Goal: Information Seeking & Learning: Learn about a topic

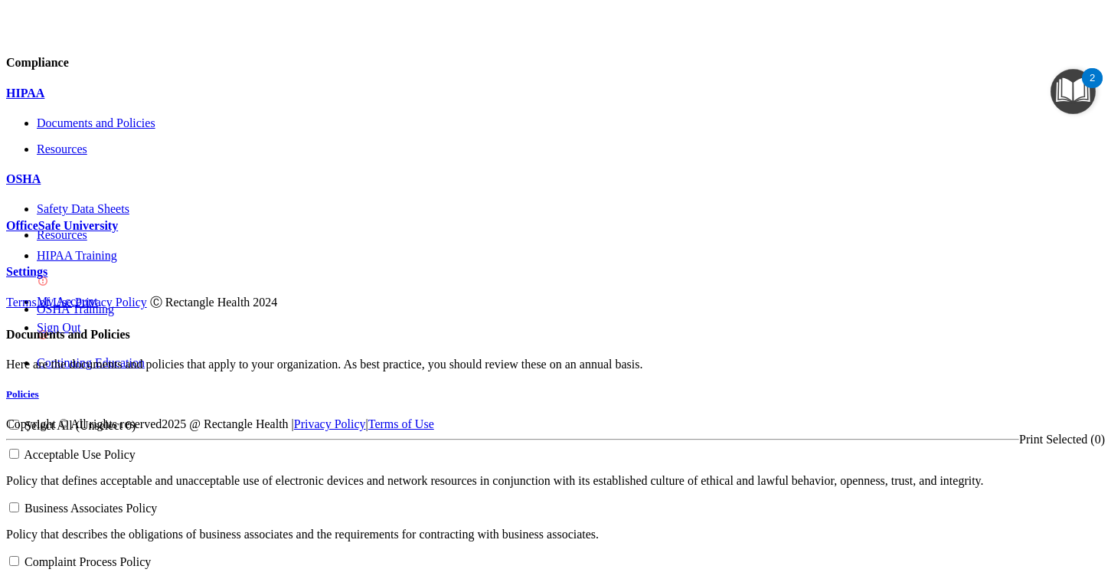
click at [1105, 417] on span at bounding box center [1105, 417] width 0 height 0
click at [226, 245] on div at bounding box center [555, 245] width 1099 height 0
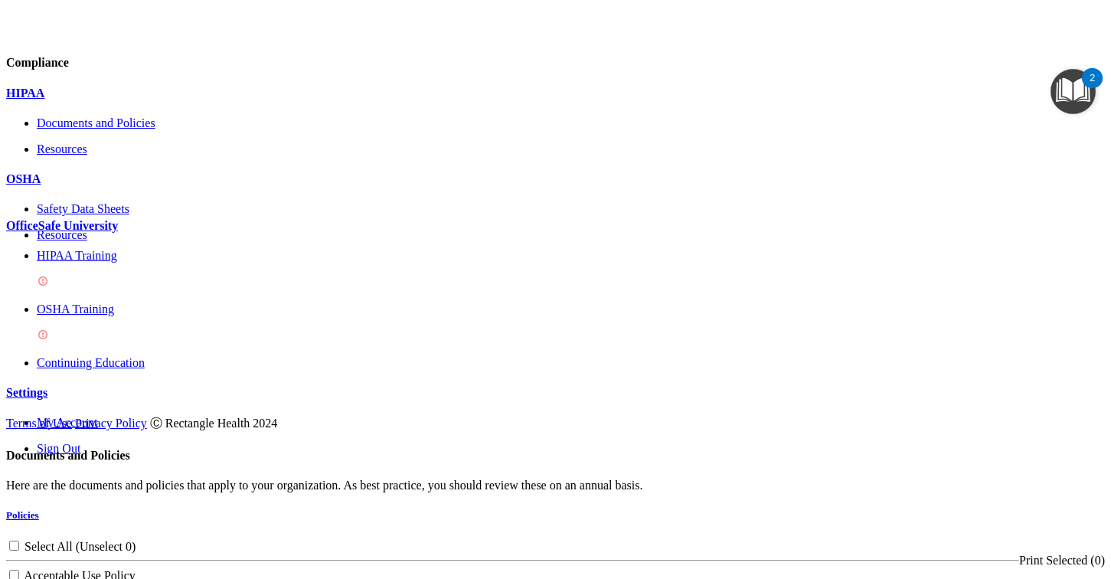
click at [109, 263] on p "HIPAA Training" at bounding box center [571, 256] width 1068 height 14
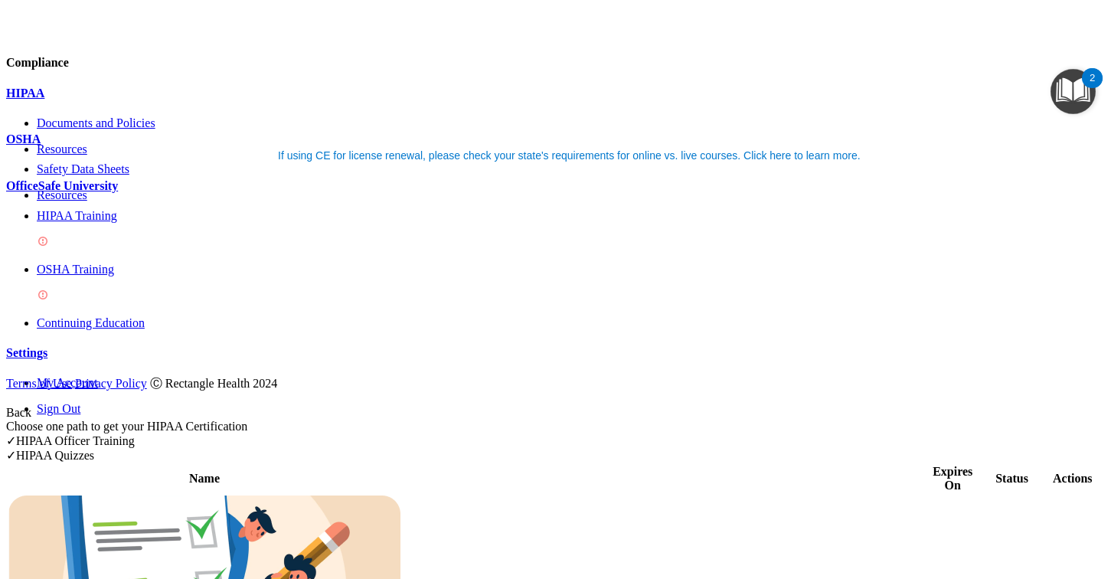
scroll to position [1, 0]
click at [523, 433] on div "✓ HIPAA Officer Training" at bounding box center [555, 440] width 1099 height 15
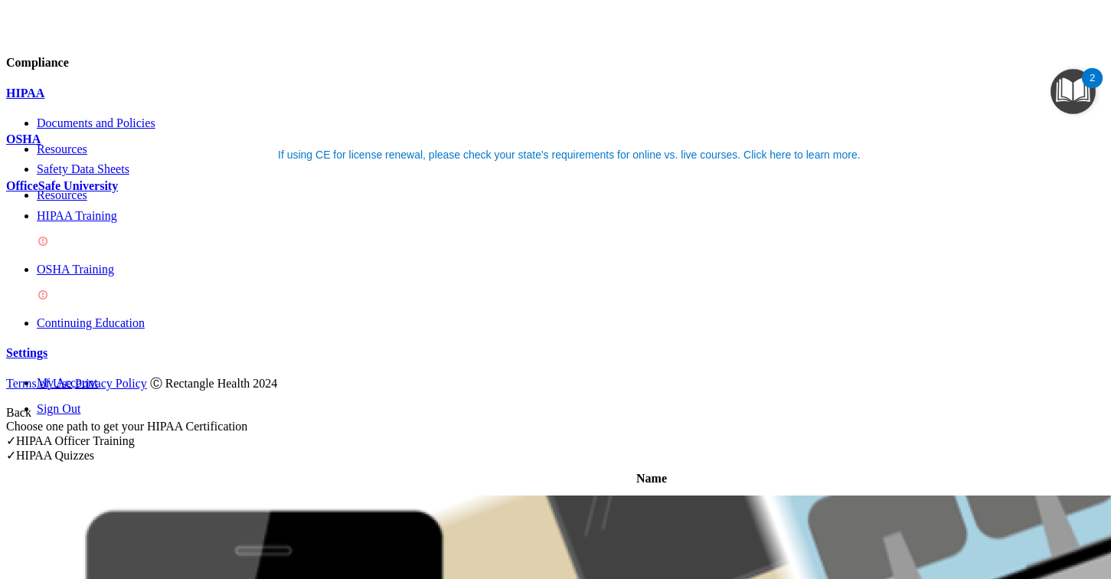
click at [883, 448] on div "✓ HIPAA Quizzes" at bounding box center [555, 455] width 1099 height 15
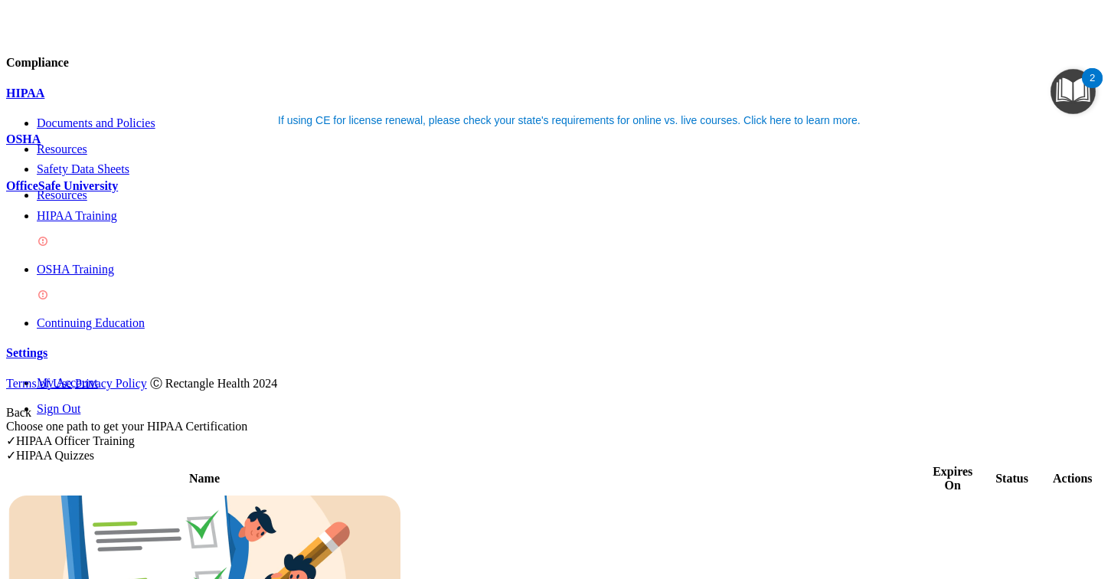
scroll to position [35, 0]
click at [526, 433] on div "✓ HIPAA Officer Training" at bounding box center [555, 440] width 1099 height 15
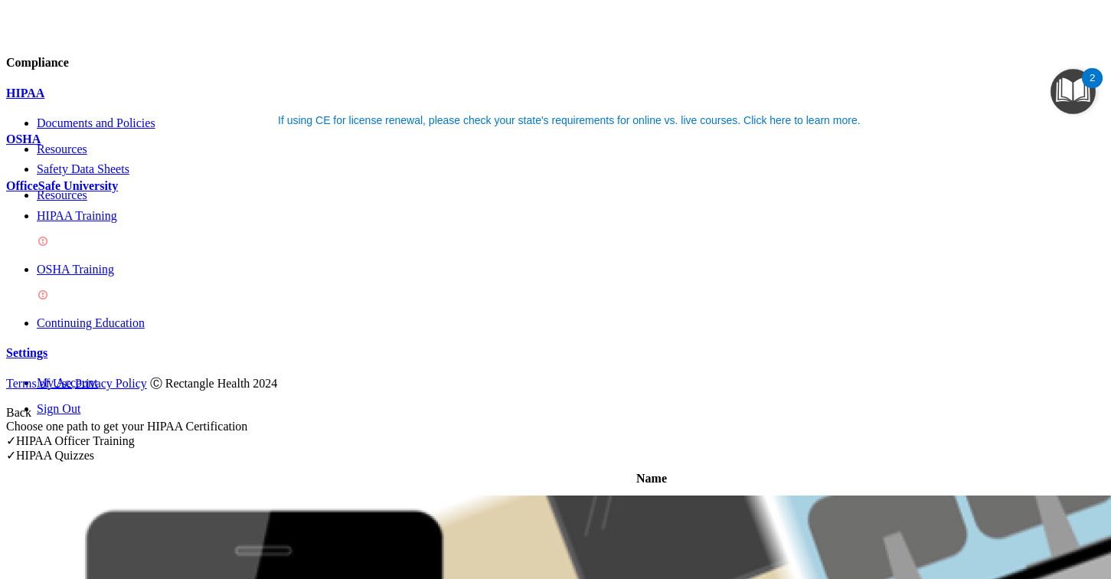
click at [842, 448] on div "✓ HIPAA Quizzes" at bounding box center [555, 455] width 1099 height 15
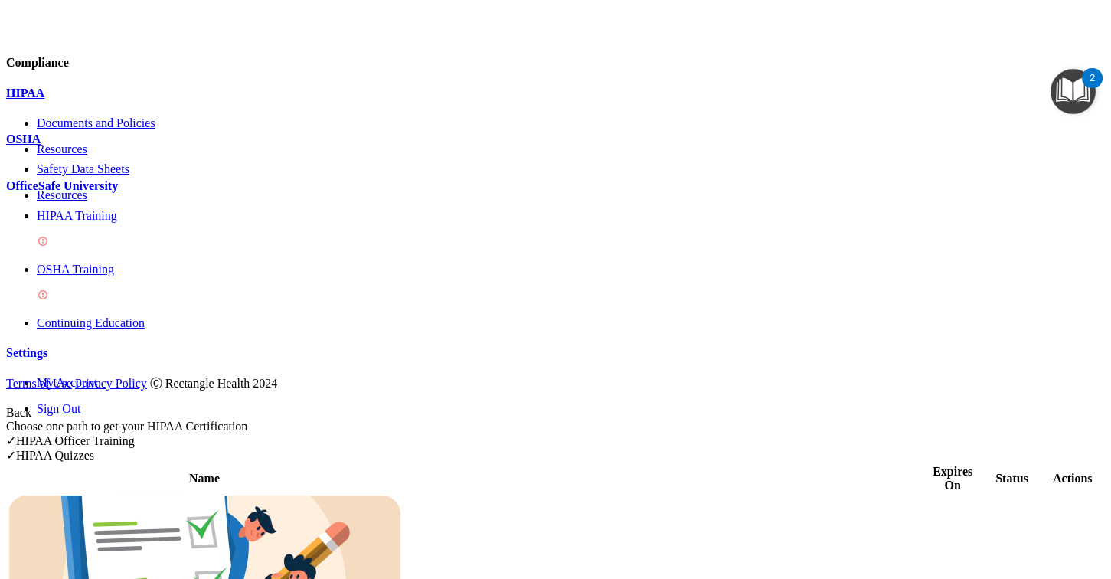
scroll to position [387, 0]
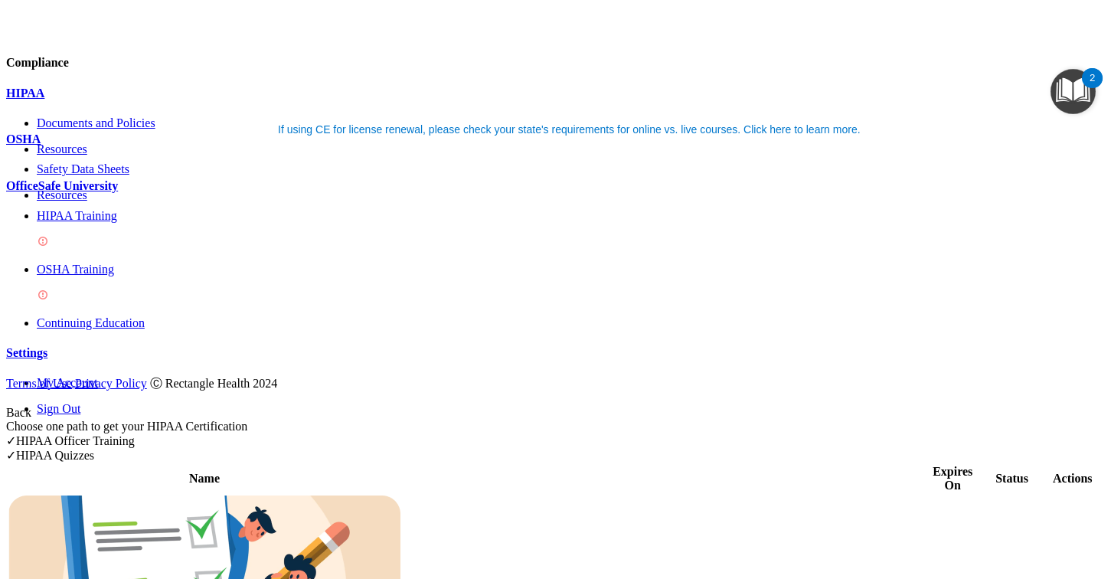
scroll to position [26, 0]
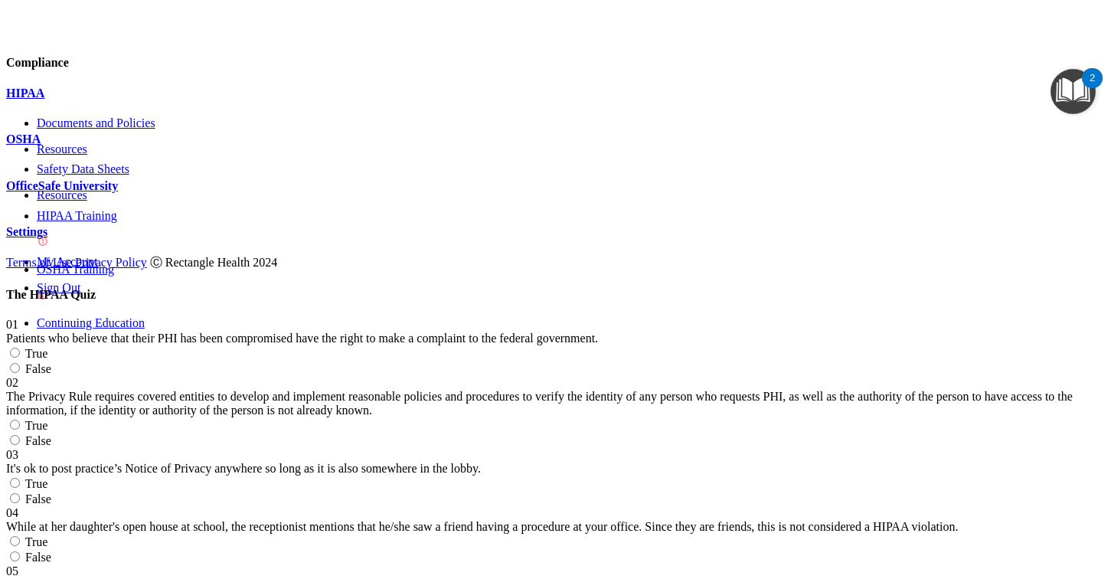
click at [20, 348] on input "True" at bounding box center [15, 353] width 10 height 10
radio input "true"
click at [47, 419] on label "True" at bounding box center [26, 425] width 41 height 13
click at [20, 420] on input "True" at bounding box center [15, 425] width 10 height 10
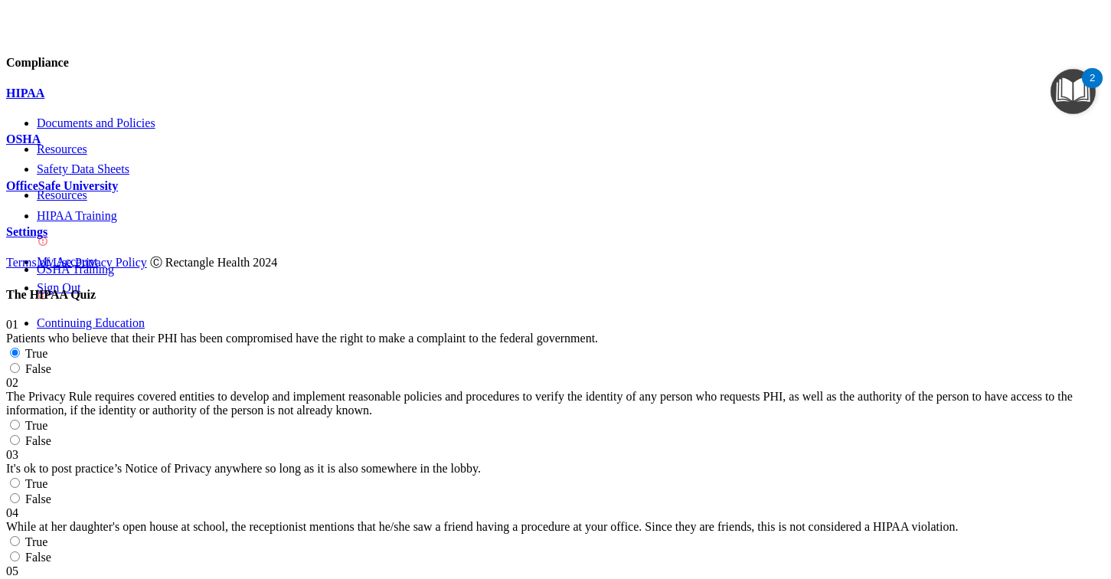
radio input "true"
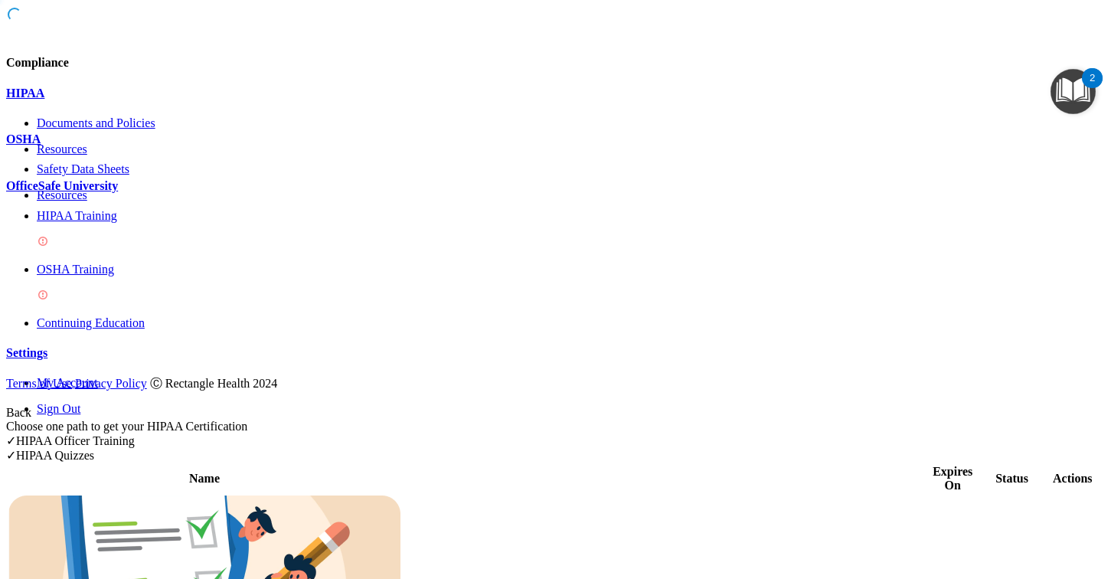
scroll to position [518, 0]
click at [111, 223] on p "HIPAA Training" at bounding box center [571, 216] width 1068 height 14
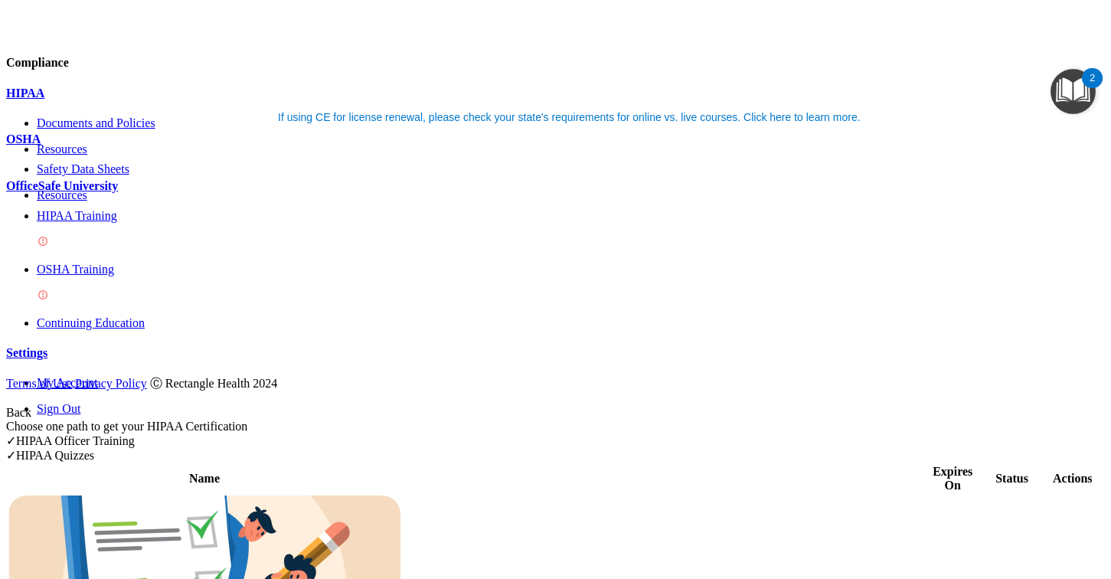
click at [144, 282] on div "OSHA Training" at bounding box center [571, 283] width 1068 height 41
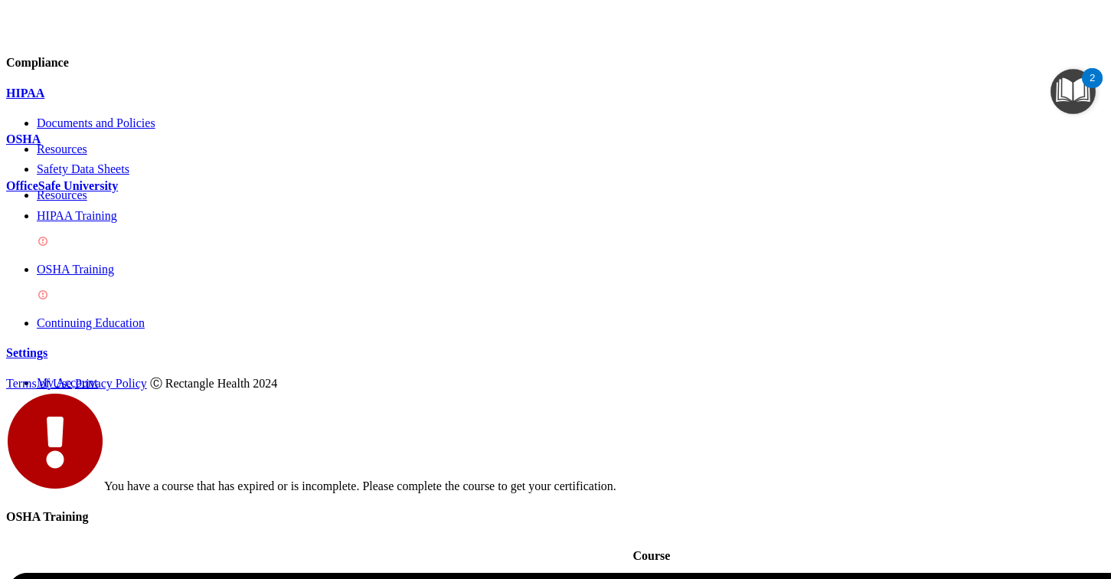
scroll to position [1, 0]
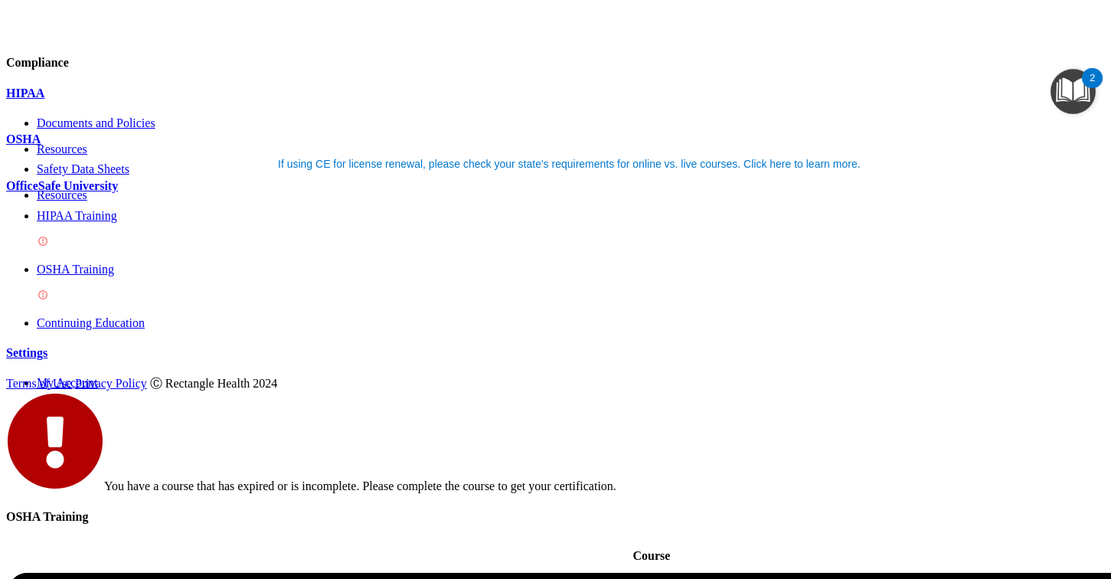
click at [172, 249] on div "HIPAA Training" at bounding box center [571, 229] width 1068 height 41
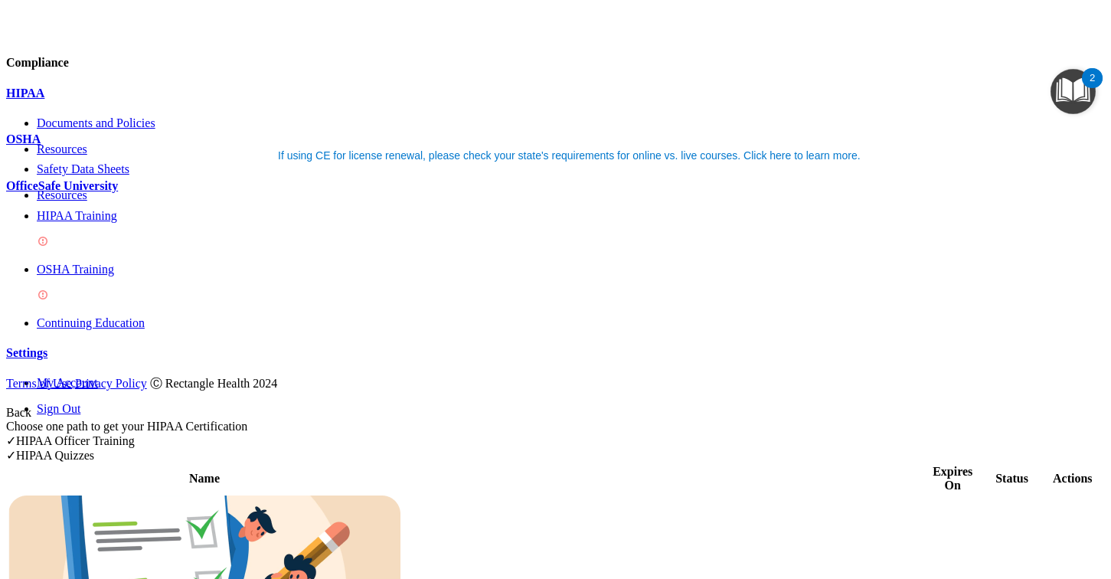
click at [103, 276] on p "OSHA Training" at bounding box center [571, 270] width 1068 height 14
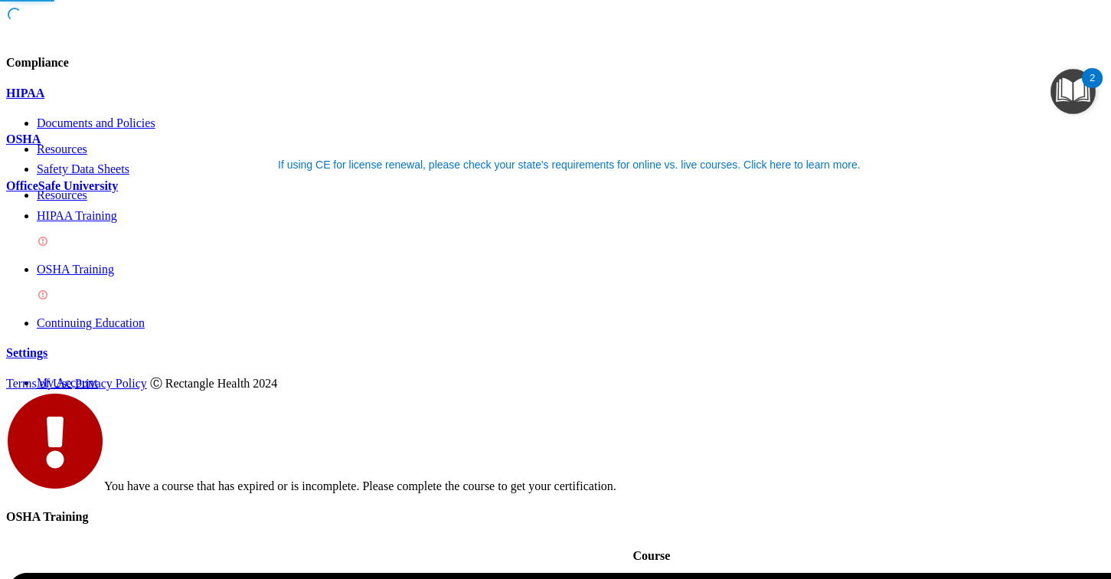
click at [122, 316] on p "Continuing Education" at bounding box center [571, 323] width 1068 height 14
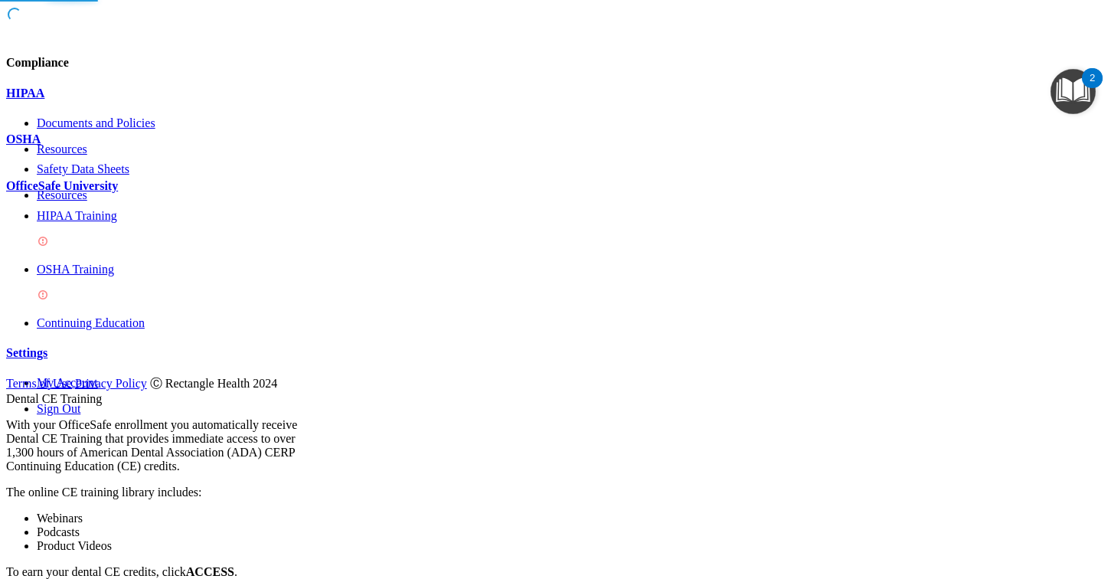
click at [119, 292] on link "OSHA Training" at bounding box center [571, 283] width 1068 height 41
